Goal: Task Accomplishment & Management: Manage account settings

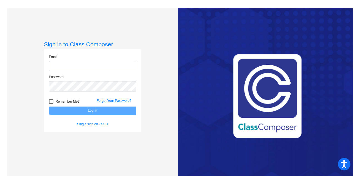
type input "[EMAIL_ADDRESS][DOMAIN_NAME]"
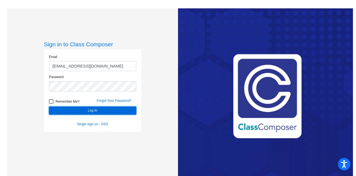
click at [92, 111] on button "Log In" at bounding box center [92, 110] width 87 height 8
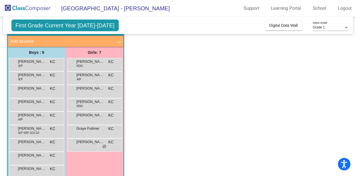
scroll to position [32, 0]
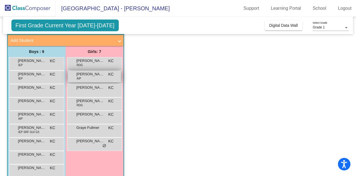
click at [77, 78] on span "AIP" at bounding box center [79, 78] width 4 height 4
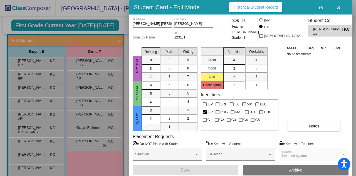
click at [297, 97] on div "Asses Beg Mid End No Assessments Notes" at bounding box center [314, 88] width 58 height 86
click at [84, 161] on div at bounding box center [178, 88] width 356 height 176
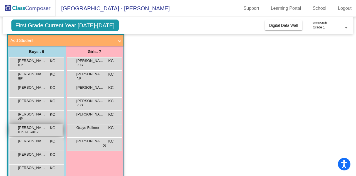
click at [45, 127] on span "[PERSON_NAME]" at bounding box center [32, 128] width 28 height 6
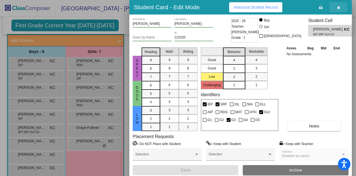
click at [339, 8] on icon "button" at bounding box center [339, 8] width 3 height 4
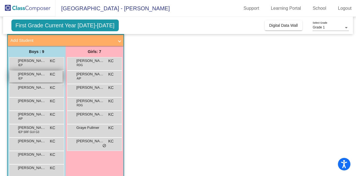
click at [25, 75] on span "[PERSON_NAME]" at bounding box center [32, 74] width 28 height 6
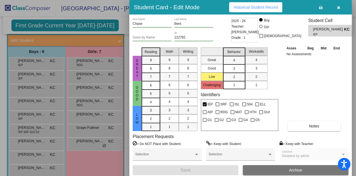
click at [22, 79] on div at bounding box center [178, 88] width 356 height 176
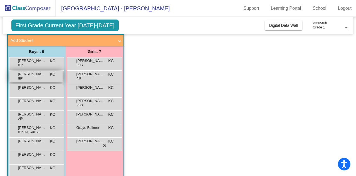
click at [20, 78] on span "IEP" at bounding box center [20, 78] width 4 height 4
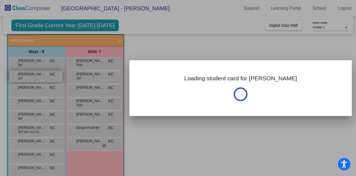
click at [20, 78] on div at bounding box center [178, 88] width 356 height 176
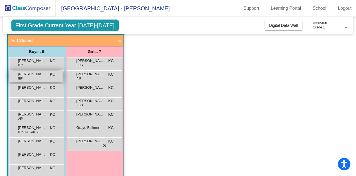
click at [25, 73] on span "[PERSON_NAME]" at bounding box center [32, 74] width 28 height 6
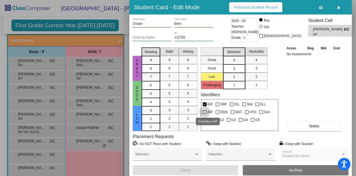
click at [205, 113] on div at bounding box center [205, 112] width 4 height 4
click at [205, 114] on input "AIP" at bounding box center [205, 114] width 0 height 0
checkbox input "true"
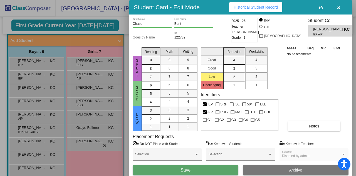
click at [100, 80] on div at bounding box center [178, 88] width 356 height 176
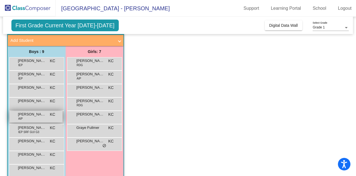
click at [36, 114] on span "[PERSON_NAME]" at bounding box center [32, 114] width 28 height 6
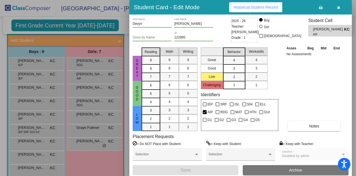
click at [93, 76] on div at bounding box center [178, 88] width 356 height 176
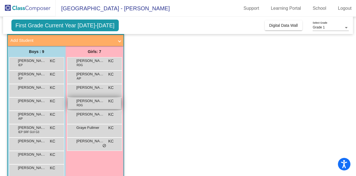
click at [87, 100] on span "[PERSON_NAME]" at bounding box center [91, 101] width 28 height 6
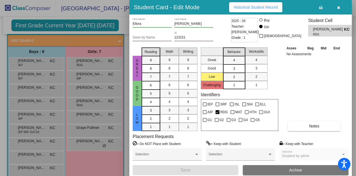
click at [109, 161] on div at bounding box center [178, 88] width 356 height 176
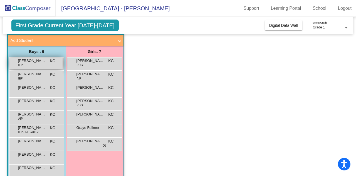
click at [40, 62] on span "[PERSON_NAME]" at bounding box center [32, 61] width 28 height 6
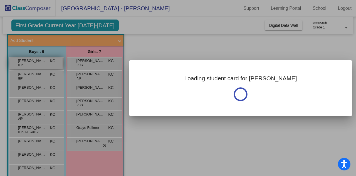
click at [40, 62] on div at bounding box center [178, 88] width 356 height 176
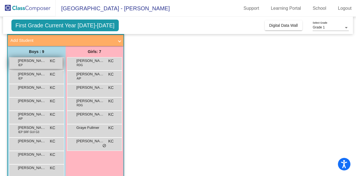
click at [40, 62] on span "[PERSON_NAME]" at bounding box center [32, 61] width 28 height 6
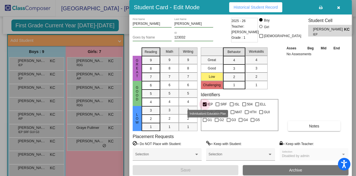
click at [205, 103] on div at bounding box center [205, 104] width 4 height 4
click at [205, 106] on input "IEP" at bounding box center [205, 106] width 0 height 0
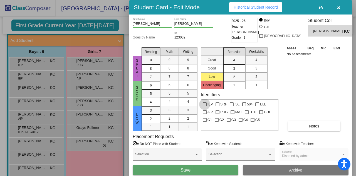
click at [205, 103] on div at bounding box center [205, 104] width 4 height 4
click at [205, 106] on input "IEP" at bounding box center [205, 106] width 0 height 0
checkbox input "true"
